Goal: Information Seeking & Learning: Check status

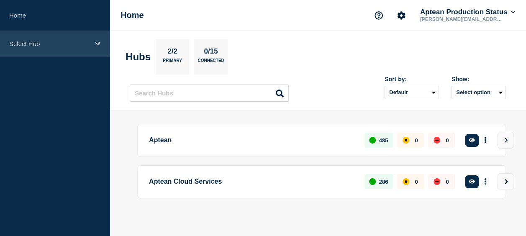
click at [53, 49] on div "Select Hub" at bounding box center [55, 44] width 110 height 26
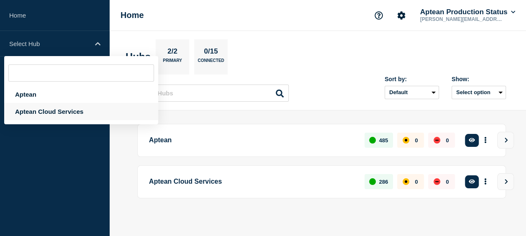
click at [55, 115] on div "Aptean Cloud Services" at bounding box center [81, 111] width 154 height 17
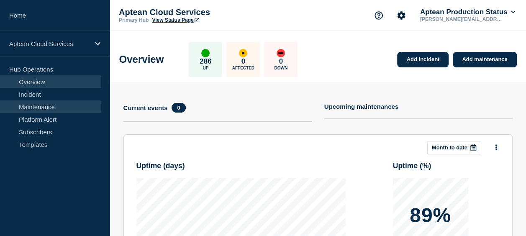
click at [51, 108] on link "Maintenance" at bounding box center [50, 106] width 101 height 13
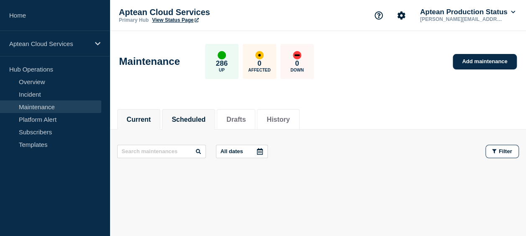
click at [203, 121] on button "Scheduled" at bounding box center [189, 120] width 34 height 8
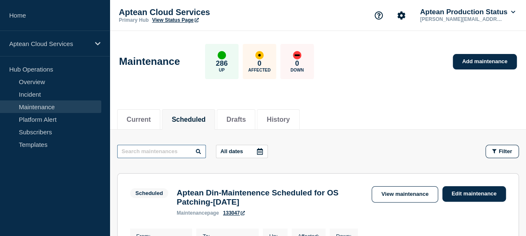
click at [155, 156] on input "text" at bounding box center [161, 151] width 89 height 13
type input "tpg"
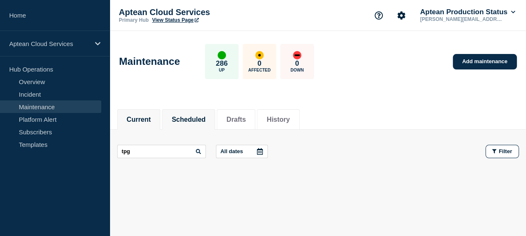
click at [149, 123] on li "Current" at bounding box center [139, 119] width 44 height 21
